Goal: Information Seeking & Learning: Learn about a topic

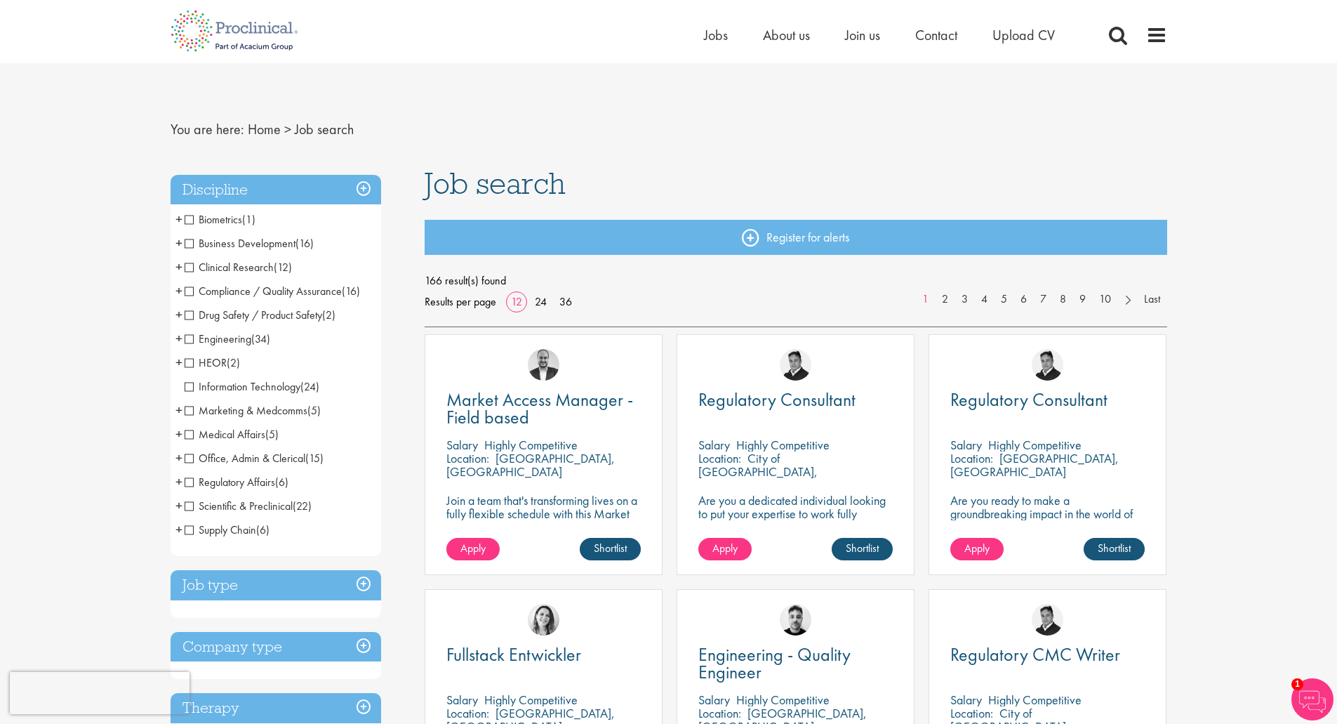
click at [189, 265] on span "Clinical Research" at bounding box center [229, 267] width 89 height 15
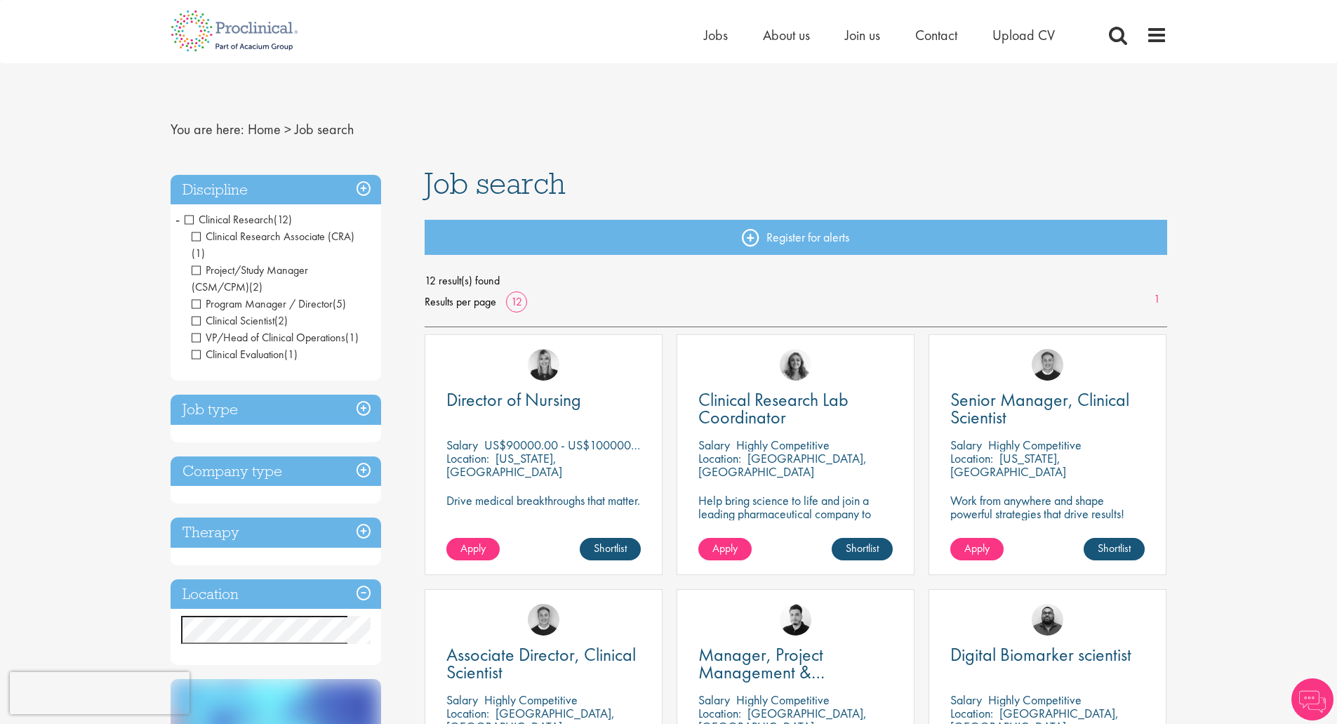
click at [197, 330] on span "VP/Head of Clinical Operations" at bounding box center [269, 337] width 154 height 15
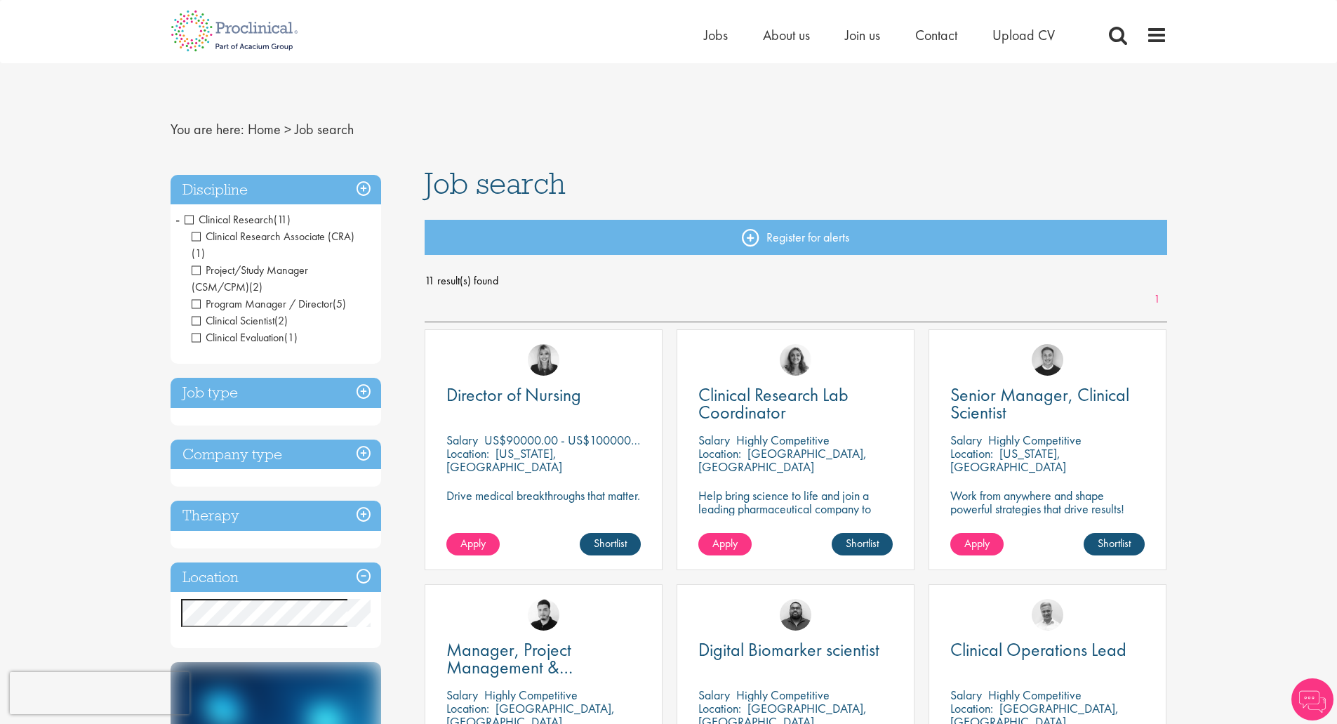
click at [199, 330] on span "Clinical Evaluation" at bounding box center [238, 337] width 93 height 15
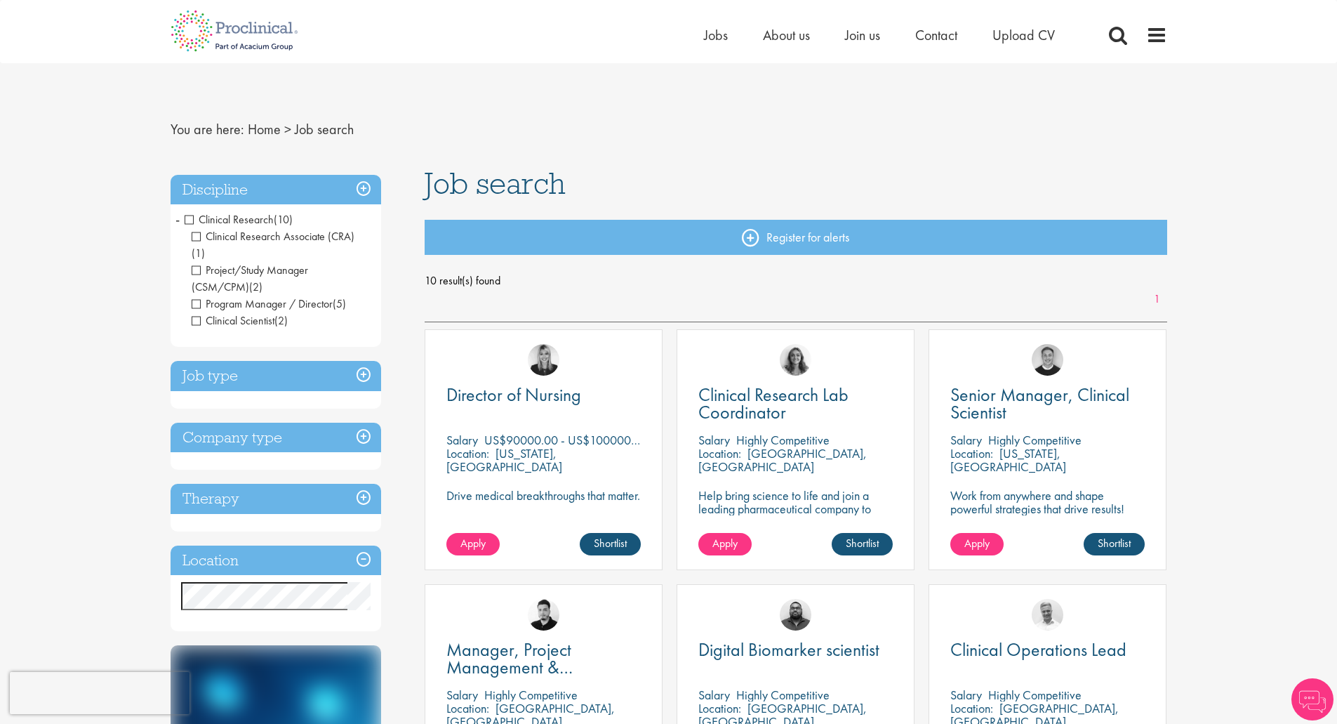
click at [193, 296] on span "Program Manager / Director" at bounding box center [262, 303] width 141 height 15
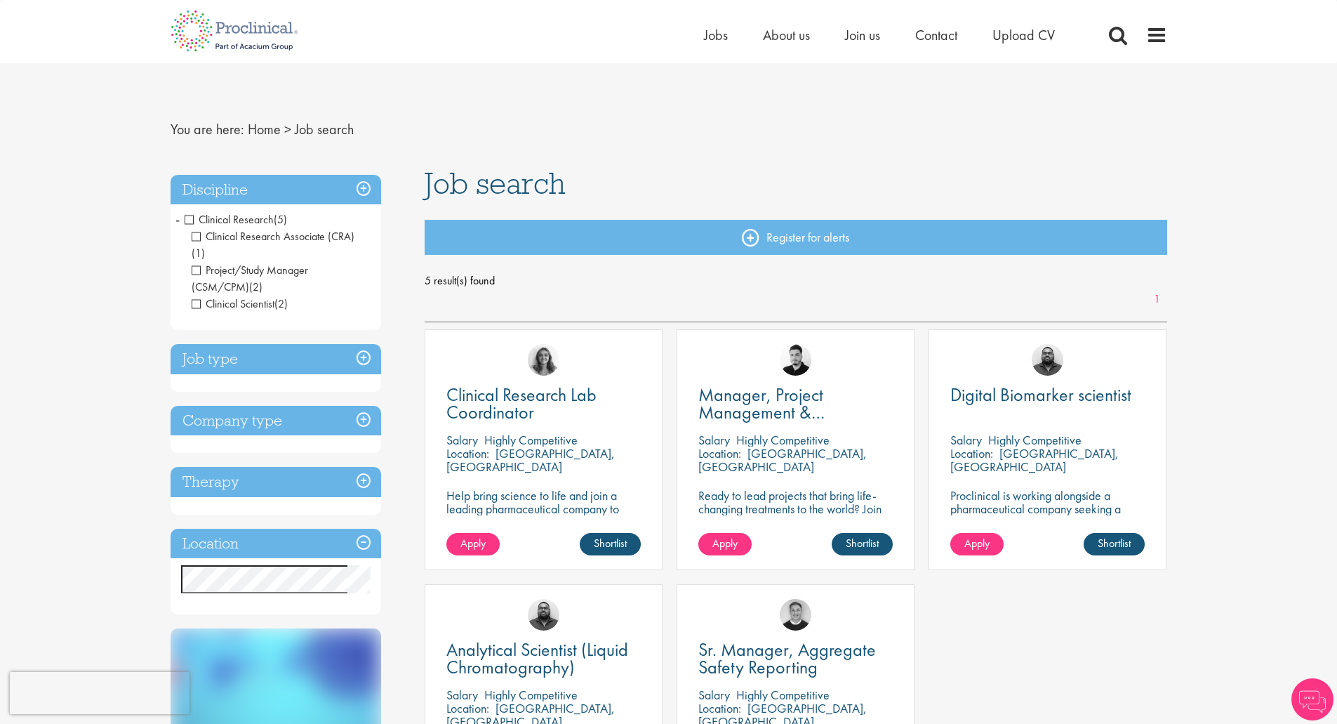
click at [196, 263] on span "Project/Study Manager (CSM/CPM)" at bounding box center [250, 279] width 117 height 32
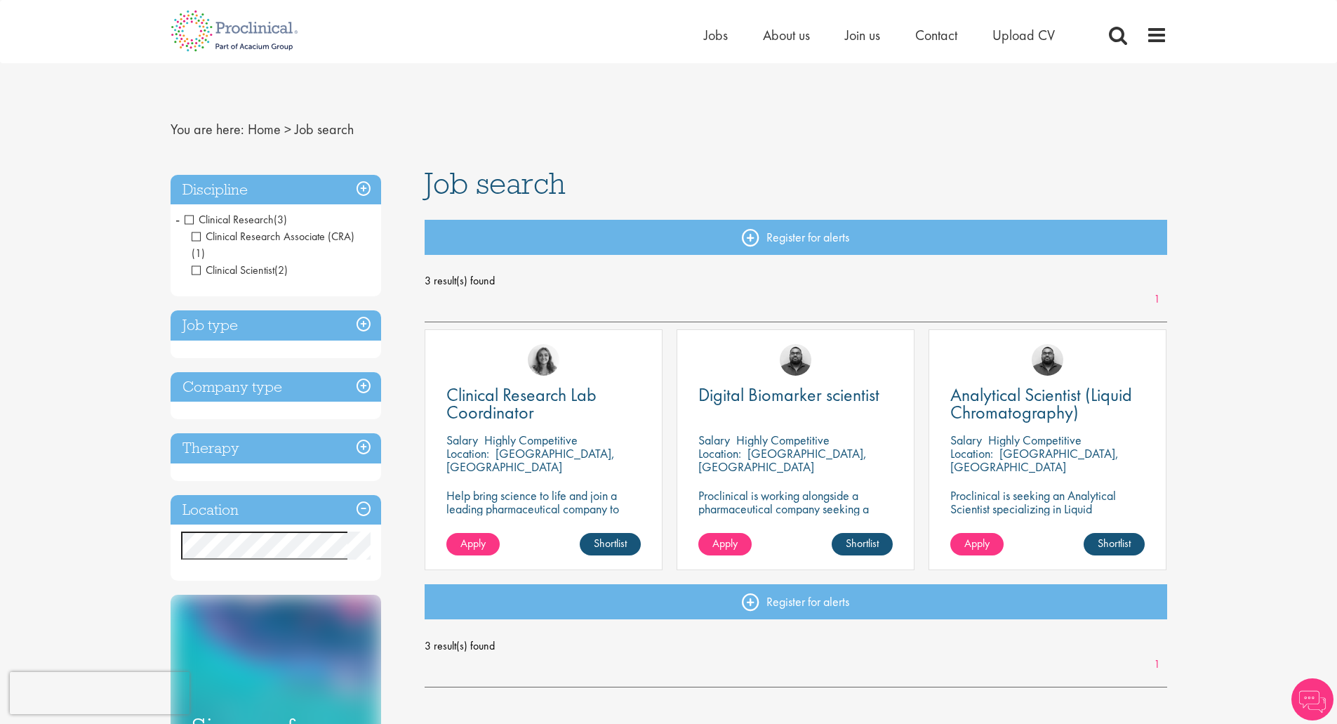
click at [195, 235] on span "Clinical Research Associate (CRA)" at bounding box center [273, 236] width 163 height 15
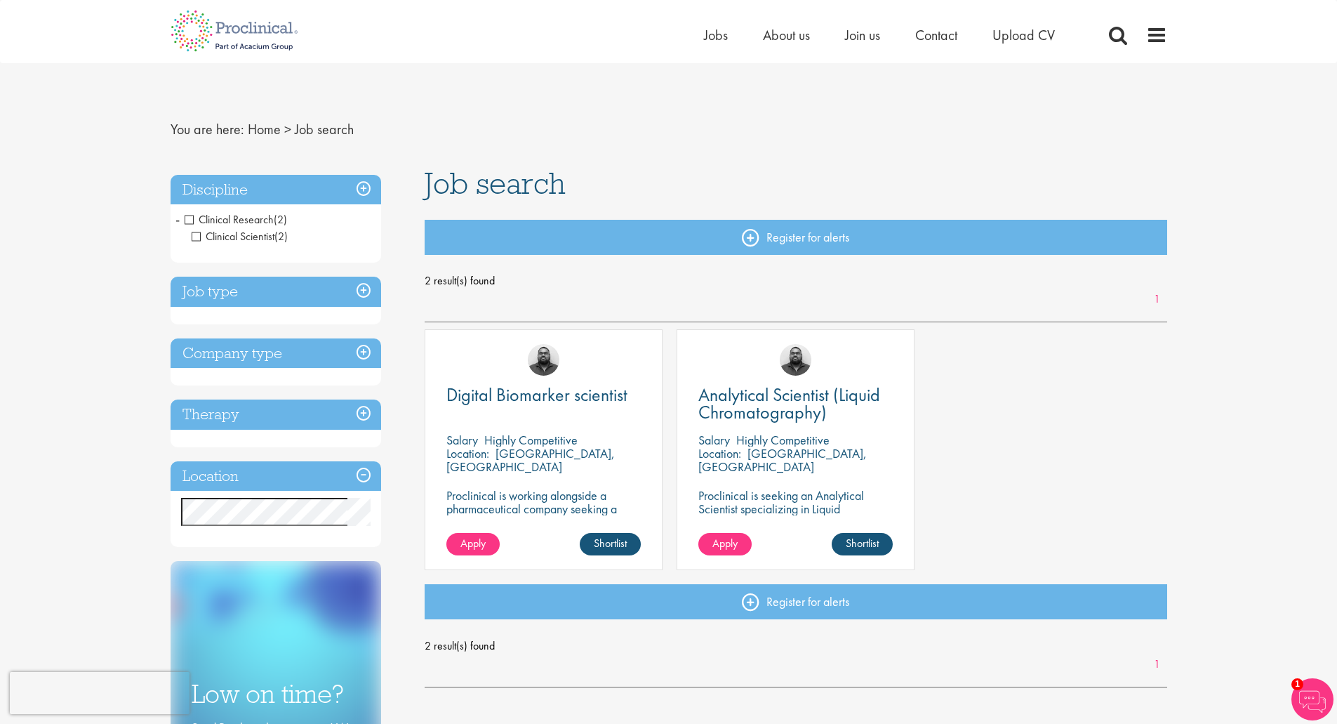
click at [185, 220] on span "Clinical Research" at bounding box center [229, 219] width 89 height 15
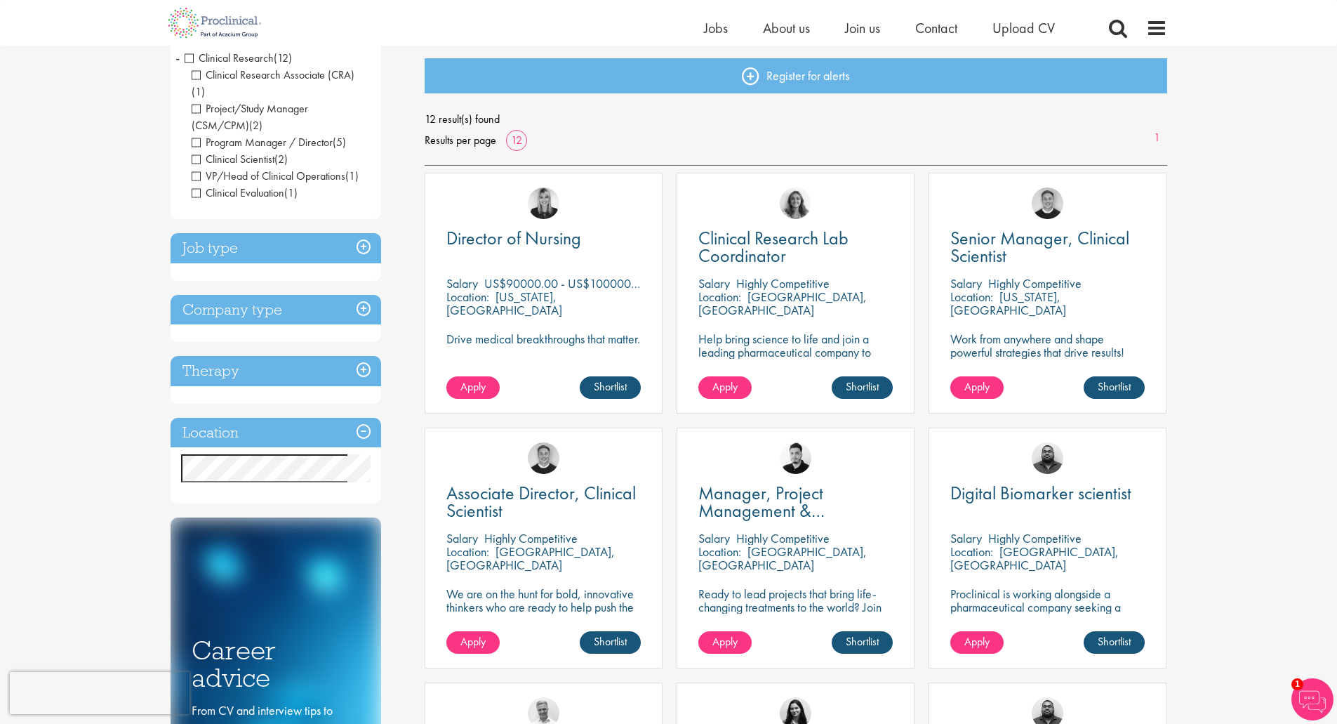
scroll to position [140, 0]
